Goal: Transaction & Acquisition: Subscribe to service/newsletter

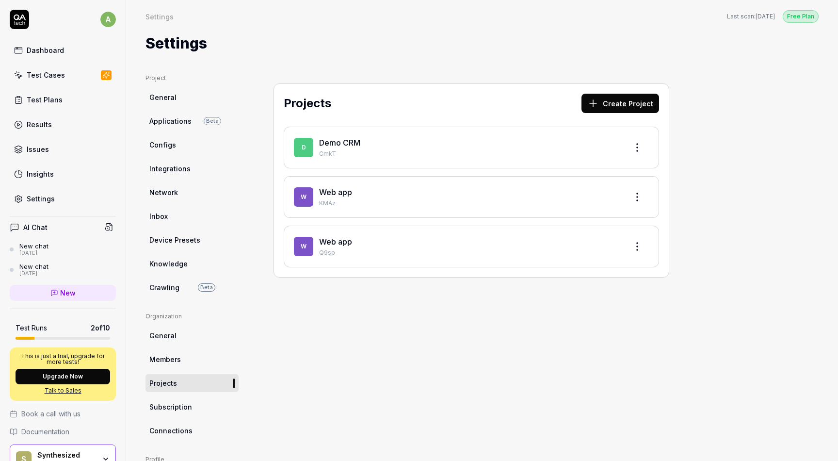
click at [49, 192] on link "Settings" at bounding box center [63, 198] width 106 height 19
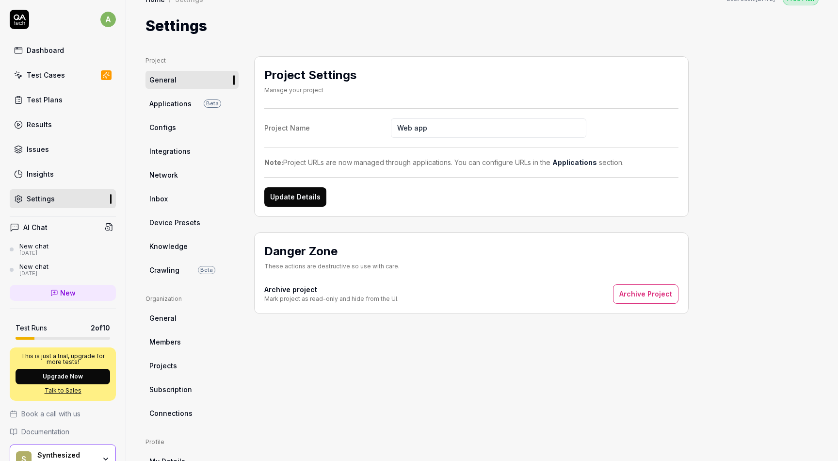
scroll to position [14, 0]
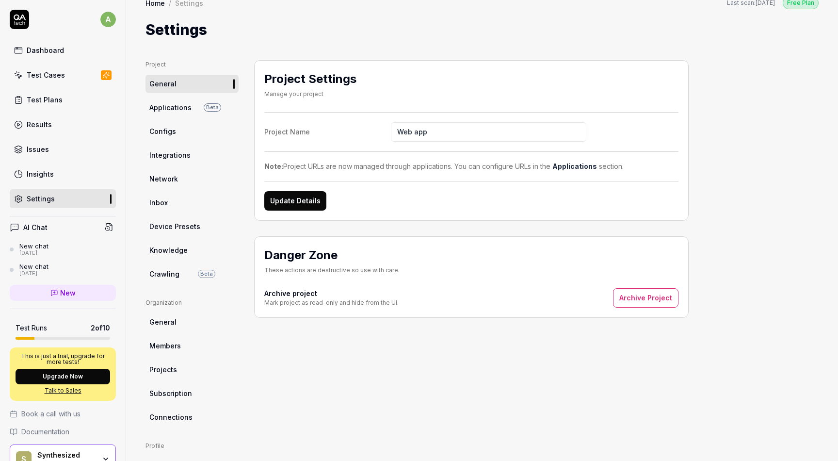
click at [180, 107] on span "Applications" at bounding box center [170, 107] width 42 height 10
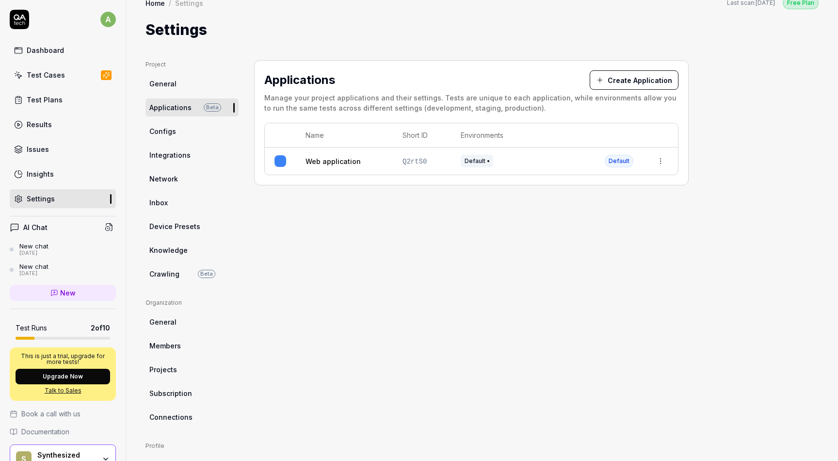
click at [176, 134] on link "Configs" at bounding box center [191, 131] width 93 height 18
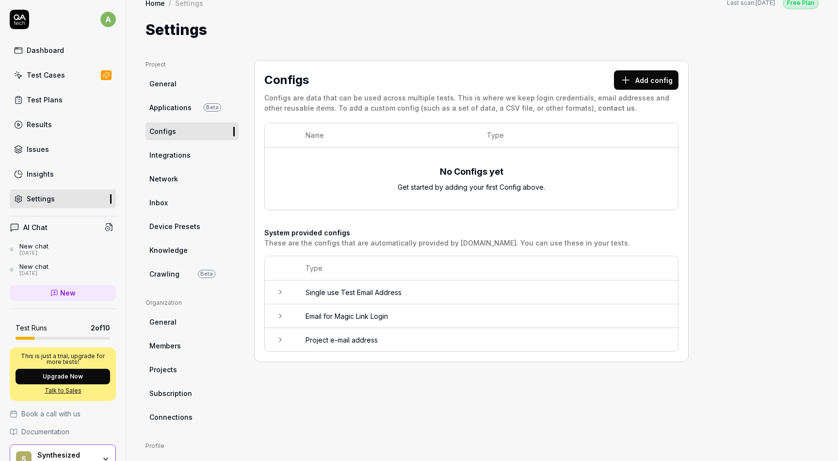
scroll to position [117, 0]
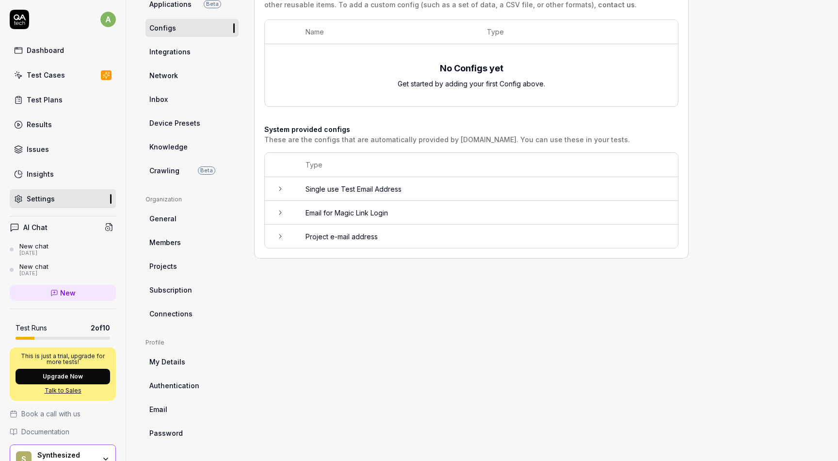
click at [102, 450] on div "S Synthesized Web app" at bounding box center [63, 458] width 106 height 29
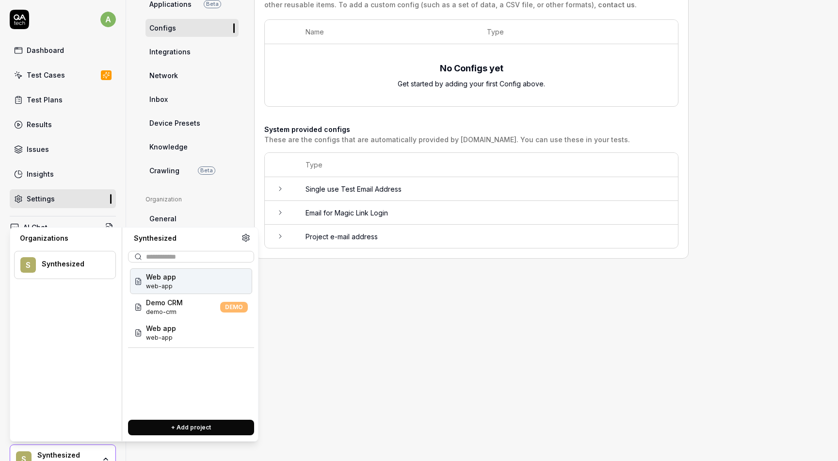
click at [73, 267] on div "Synthesized" at bounding box center [72, 263] width 61 height 9
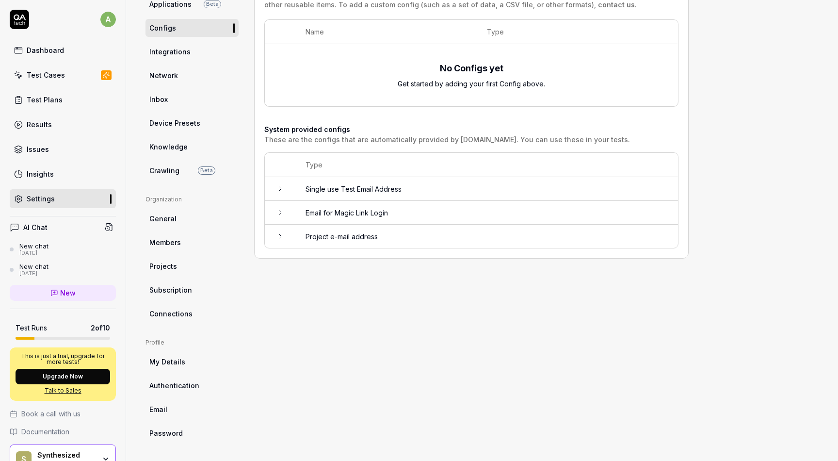
click at [66, 39] on div "a Dashboard Test Cases Test Plans Results Issues Insights Settings" at bounding box center [63, 109] width 126 height 198
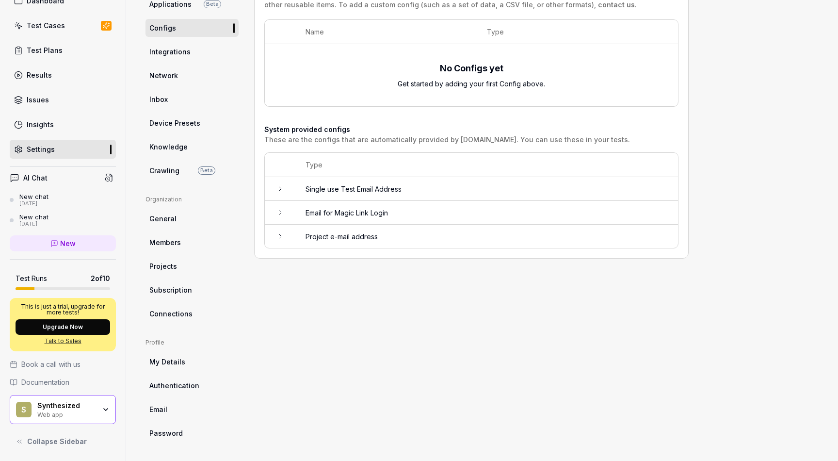
click at [80, 327] on button "Upgrade Now" at bounding box center [63, 327] width 95 height 16
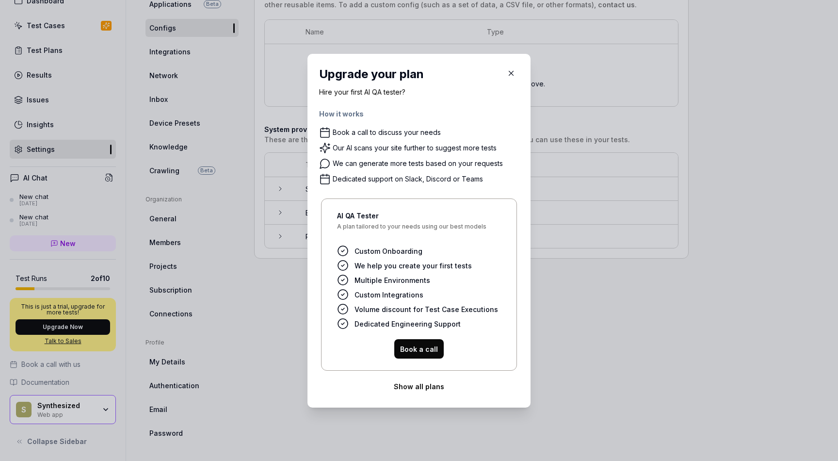
click at [416, 387] on button "Show all plans" at bounding box center [419, 385] width 200 height 19
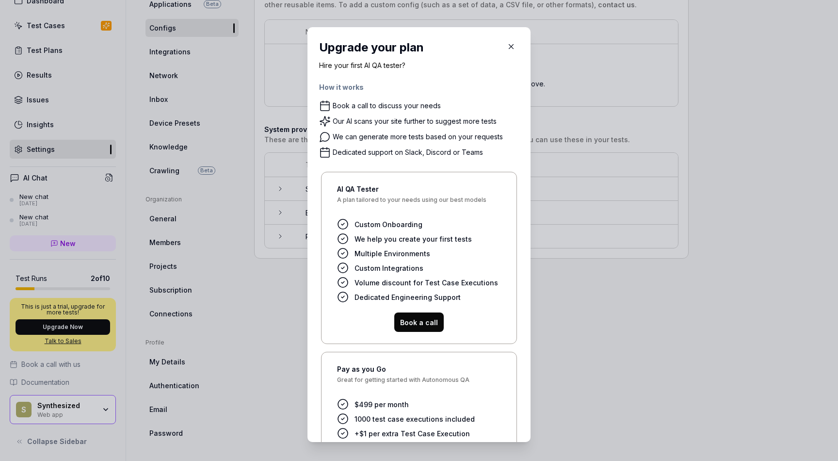
scroll to position [104, 0]
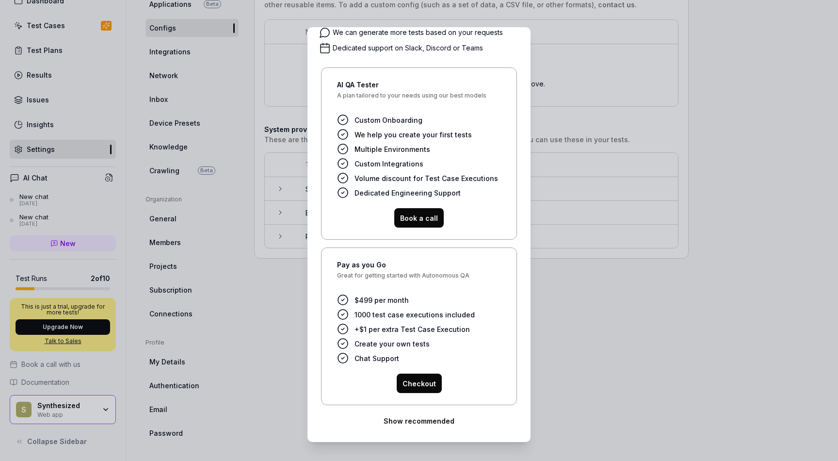
click at [418, 382] on button "Checkout" at bounding box center [419, 382] width 45 height 19
